Goal: Task Accomplishment & Management: Use online tool/utility

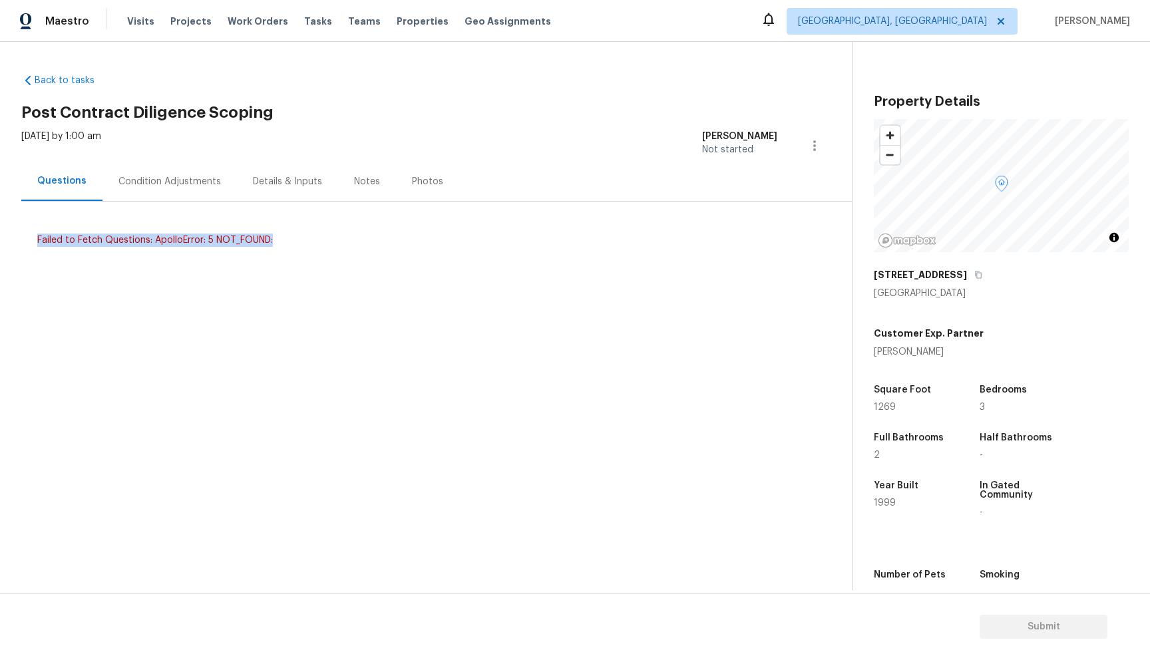
drag, startPoint x: 277, startPoint y: 242, endPoint x: 37, endPoint y: 246, distance: 239.7
click at [37, 246] on div "Failed to Fetch Questions: ApolloError: 5 NOT_FOUND:" at bounding box center [407, 240] width 740 height 13
copy div "Failed to Fetch Questions: ApolloError: 5 NOT_FOUND:"
click at [173, 185] on div "Condition Adjustments" at bounding box center [169, 181] width 103 height 13
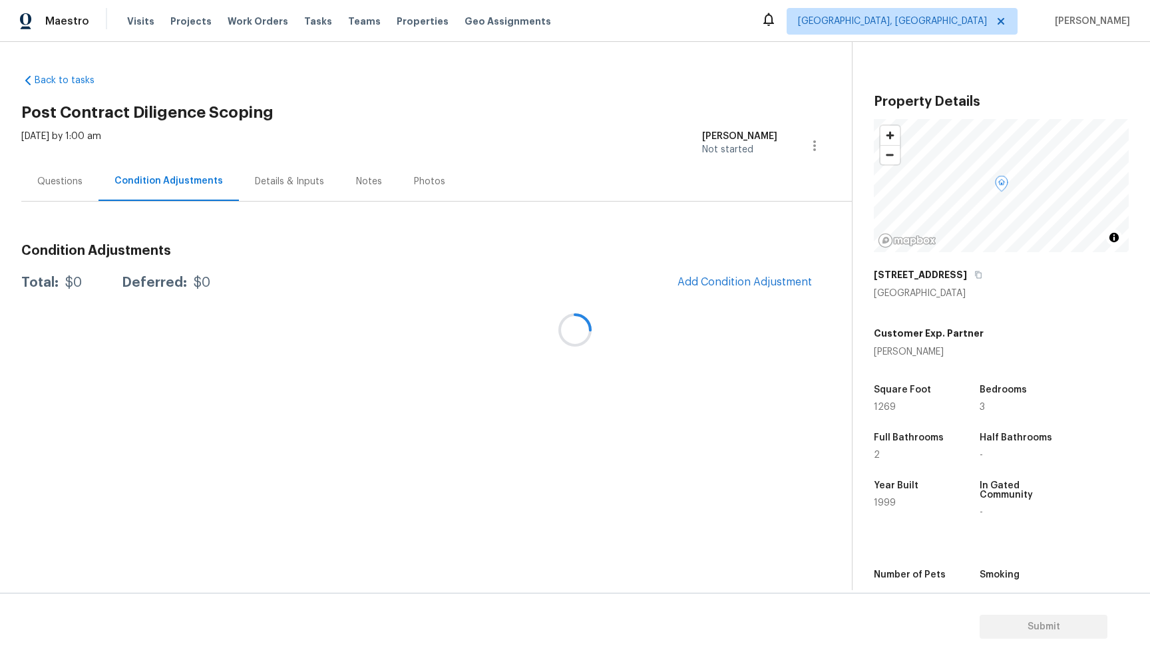
click at [55, 185] on div at bounding box center [575, 330] width 1150 height 660
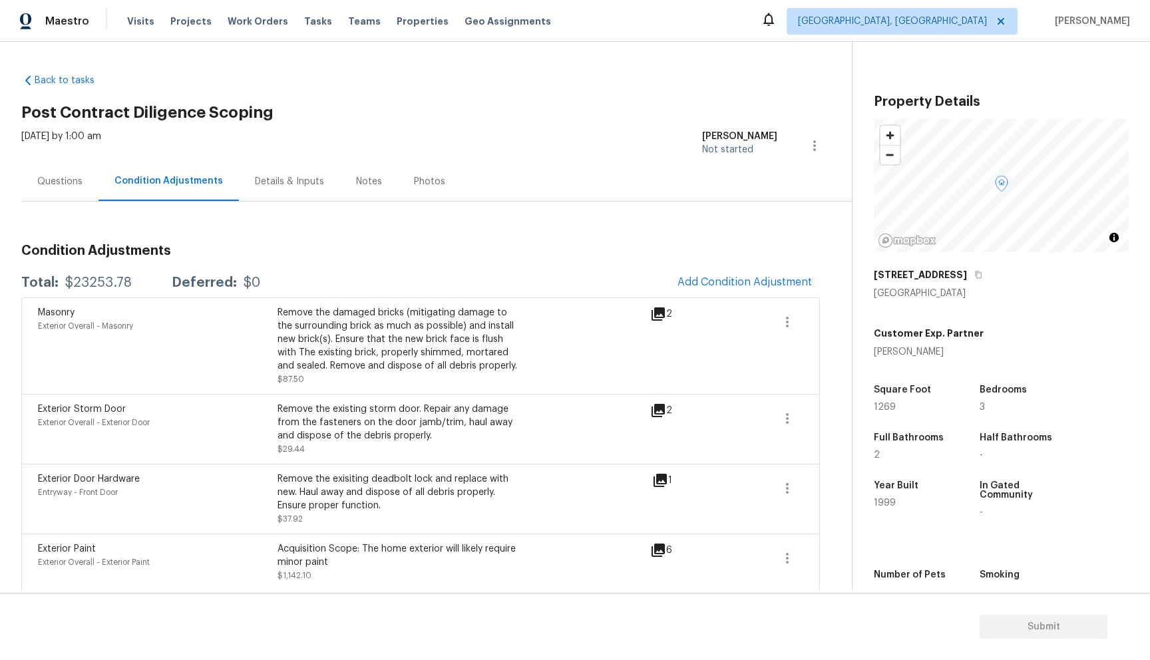
click at [294, 182] on div "Details & Inputs" at bounding box center [289, 181] width 69 height 13
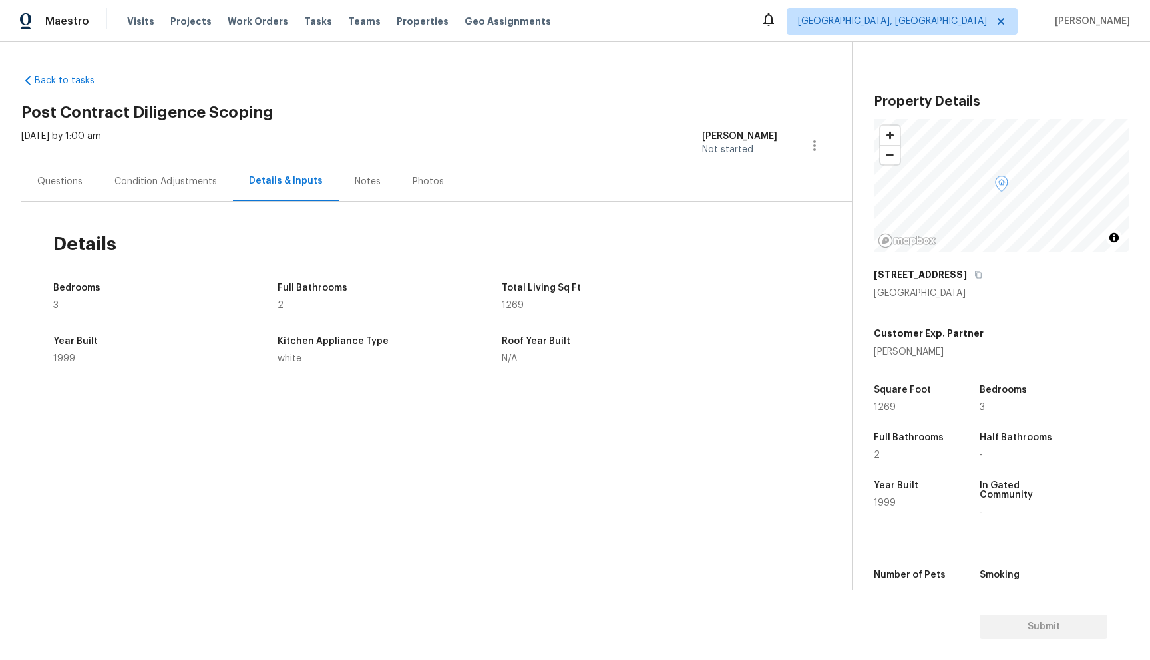
click at [180, 180] on div "Condition Adjustments" at bounding box center [165, 181] width 103 height 13
